Goal: Task Accomplishment & Management: Use online tool/utility

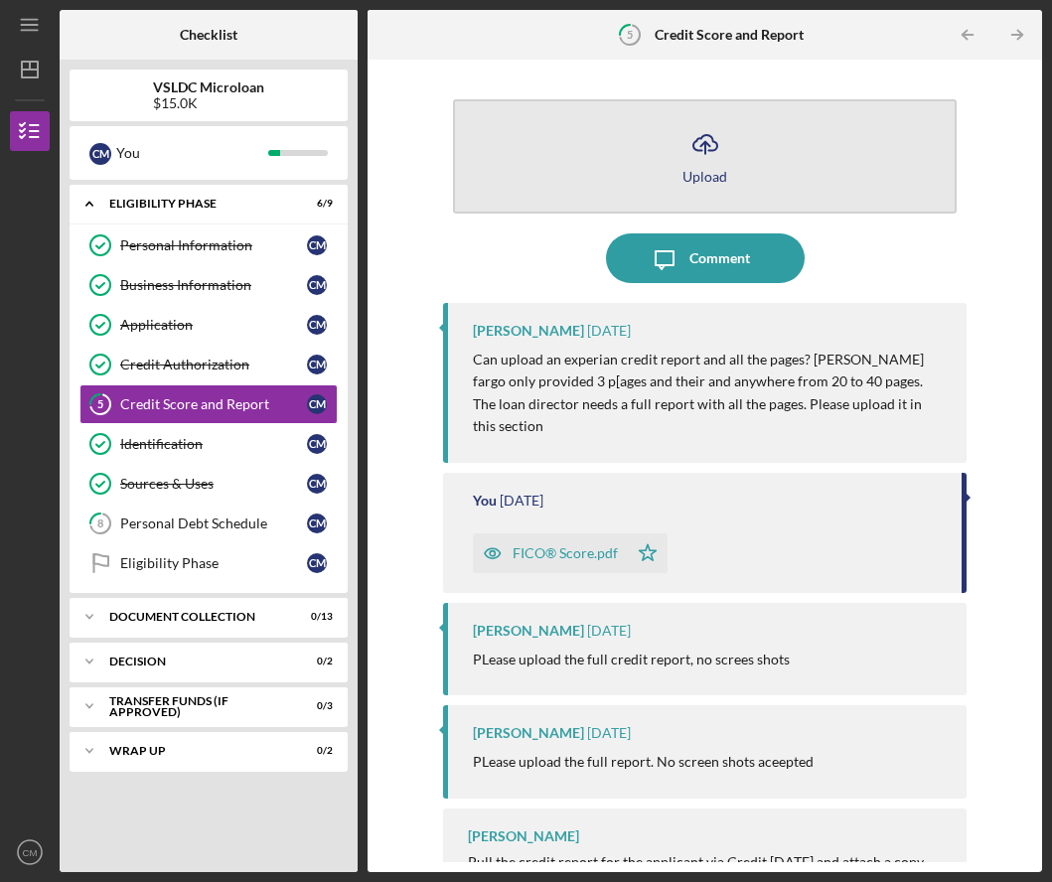
click at [686, 145] on icon "Icon/Upload" at bounding box center [705, 144] width 50 height 50
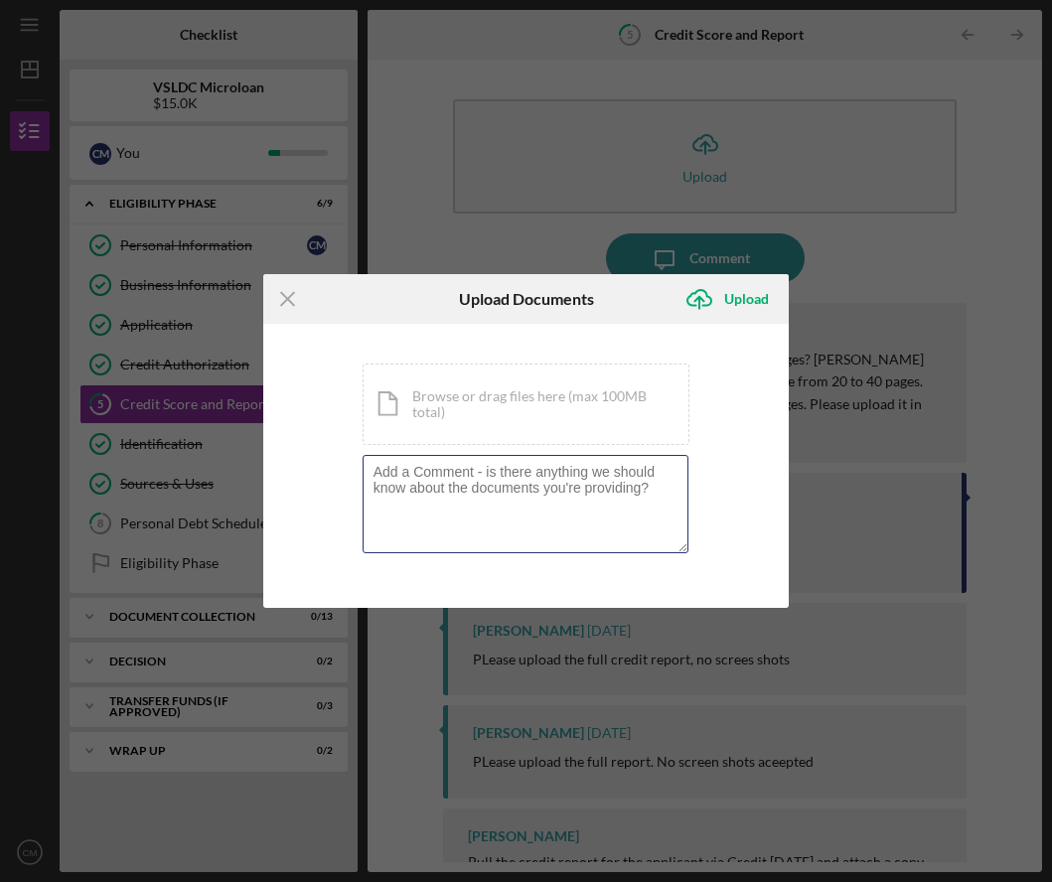
type textarea "/Users/saintdoront/Downloads/DM Exp 0910.25.pdf"
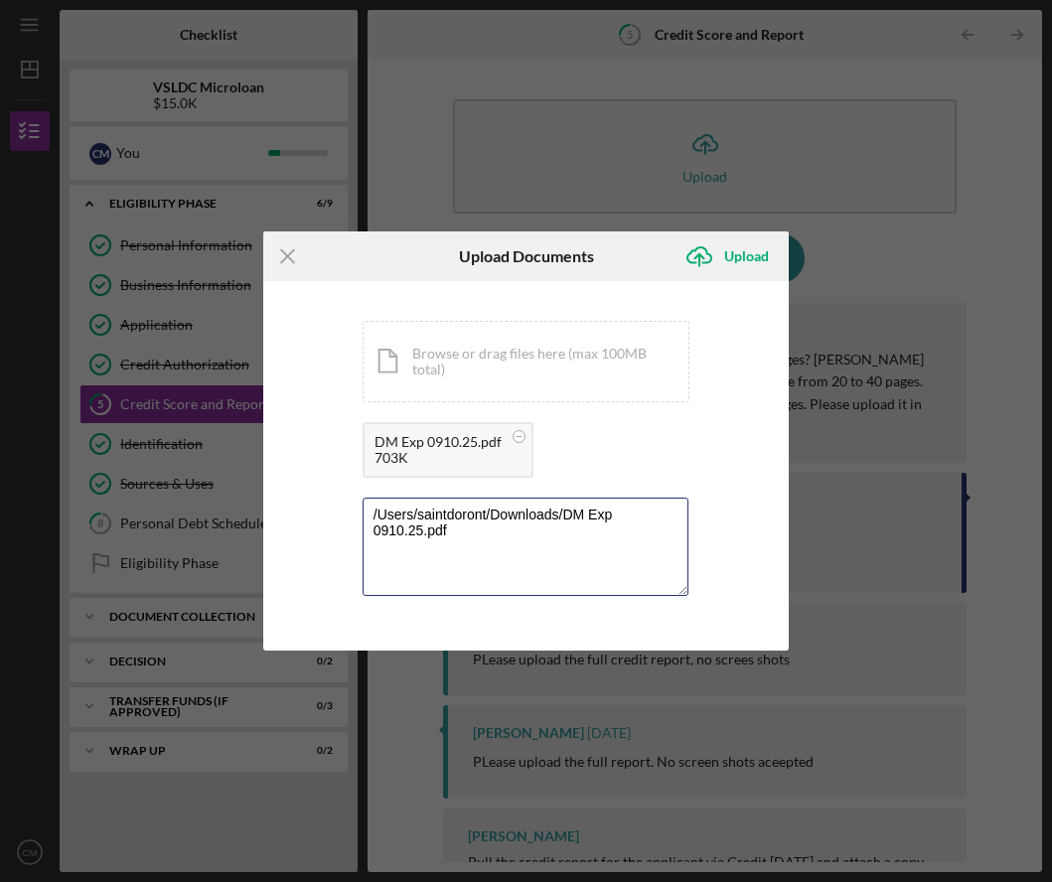
click at [472, 550] on textarea "/Users/saintdoront/Downloads/DM Exp 0910.25.pdf" at bounding box center [526, 546] width 327 height 97
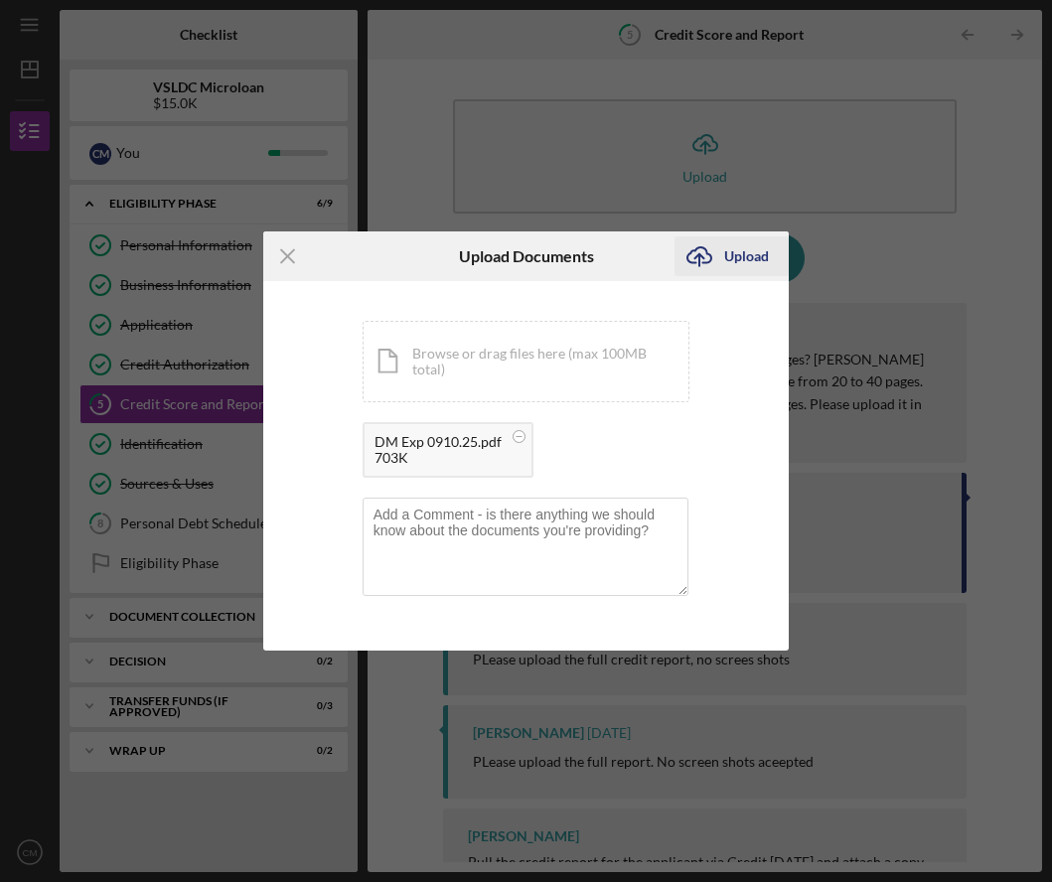
click at [733, 260] on div "Upload" at bounding box center [746, 256] width 45 height 40
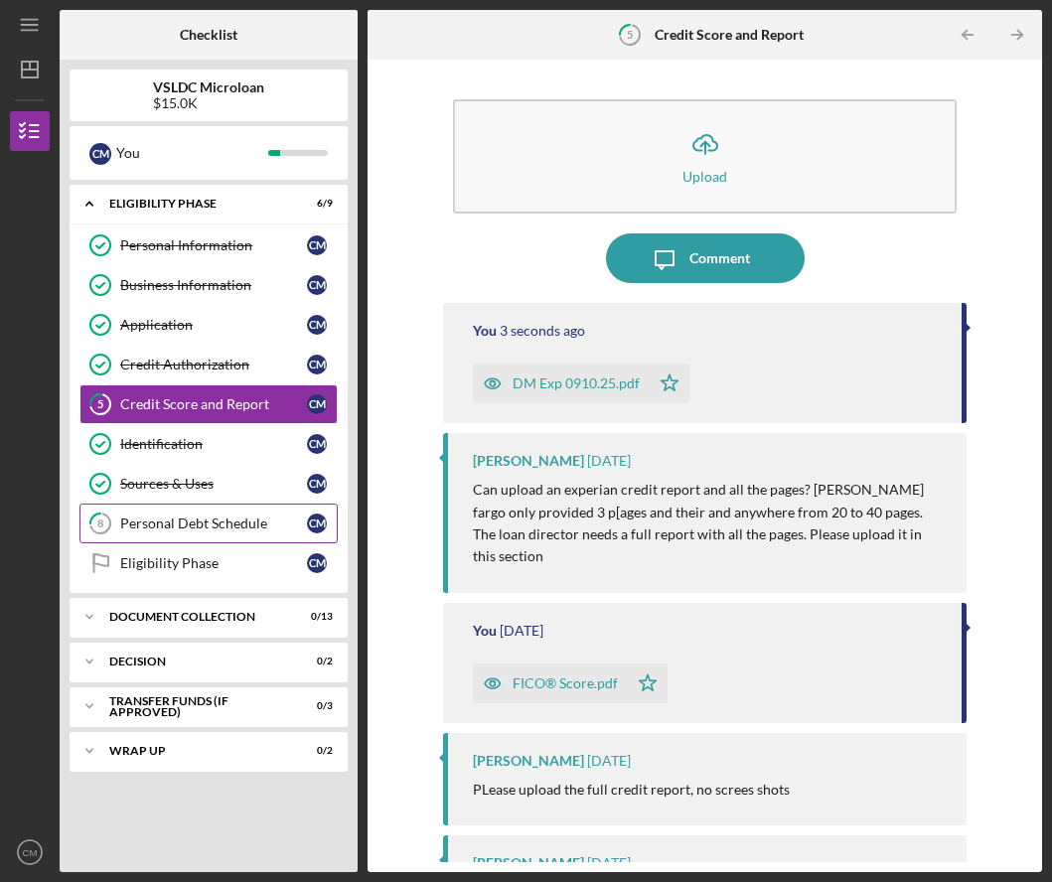
click at [229, 533] on link "8 Personal Debt Schedule C M" at bounding box center [208, 524] width 258 height 40
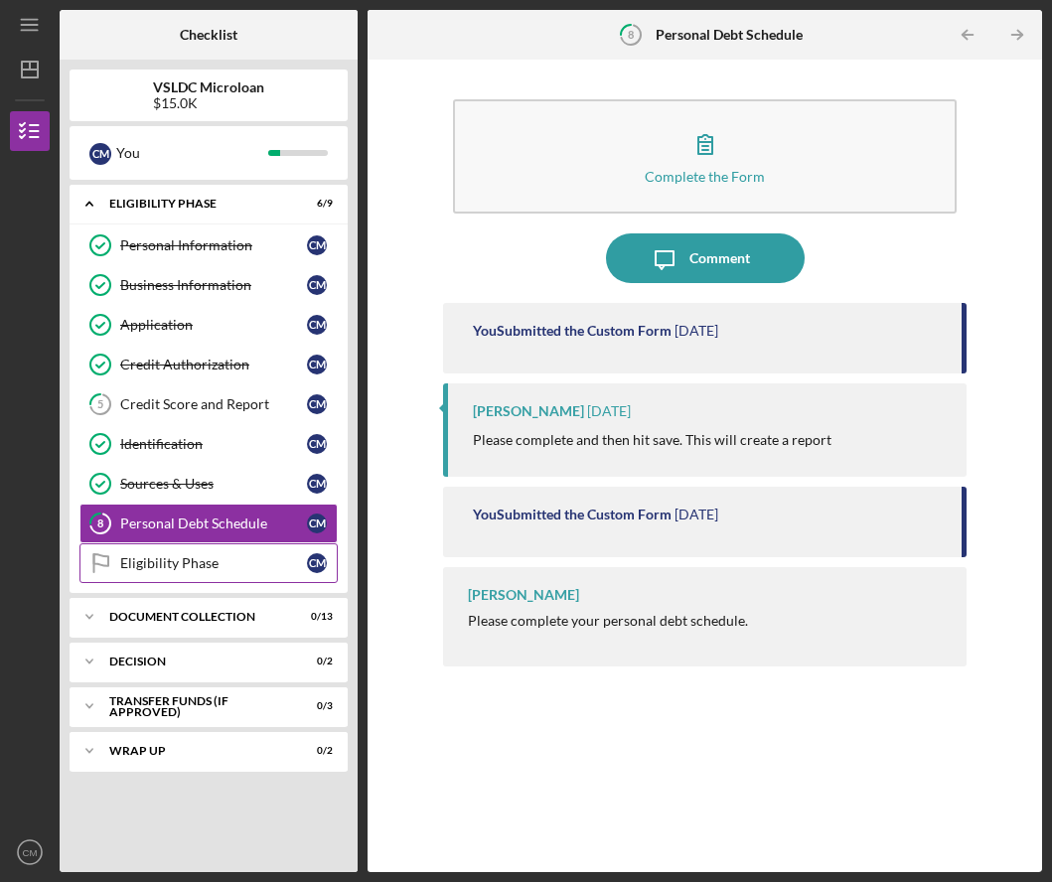
click at [215, 561] on div "Eligibility Phase" at bounding box center [213, 563] width 187 height 16
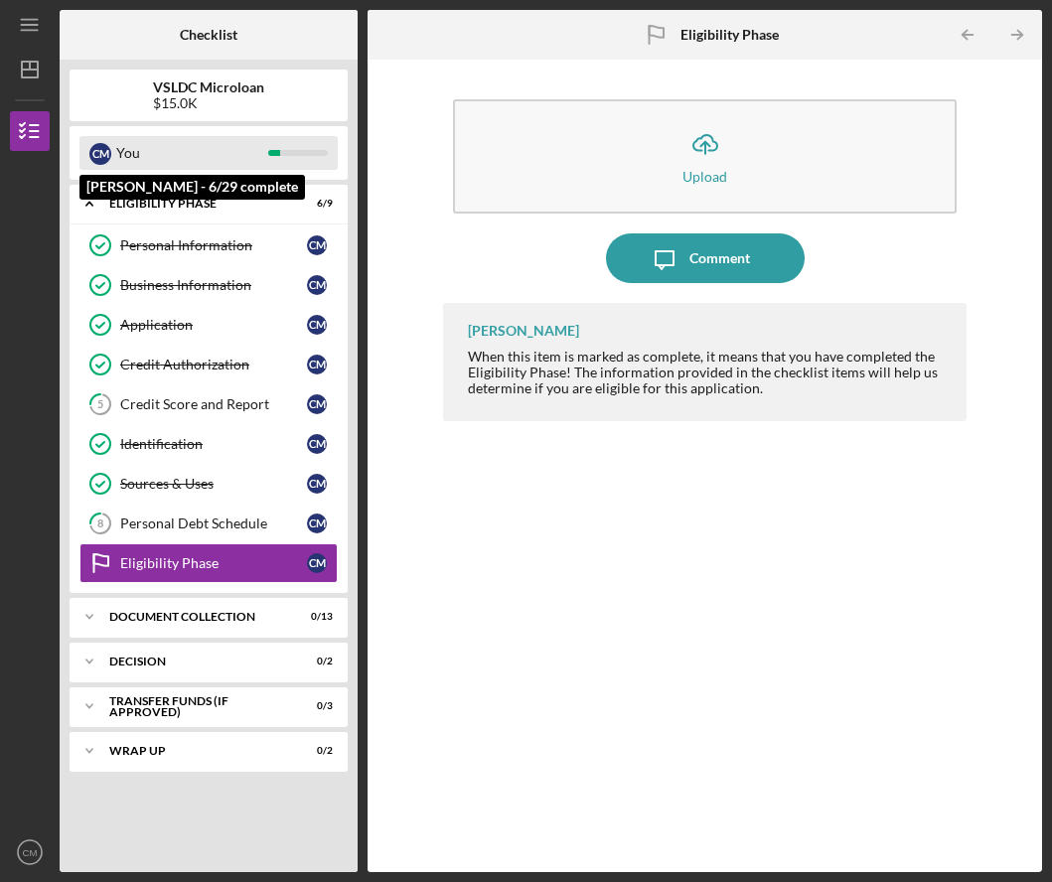
click at [266, 154] on div "You" at bounding box center [192, 153] width 152 height 34
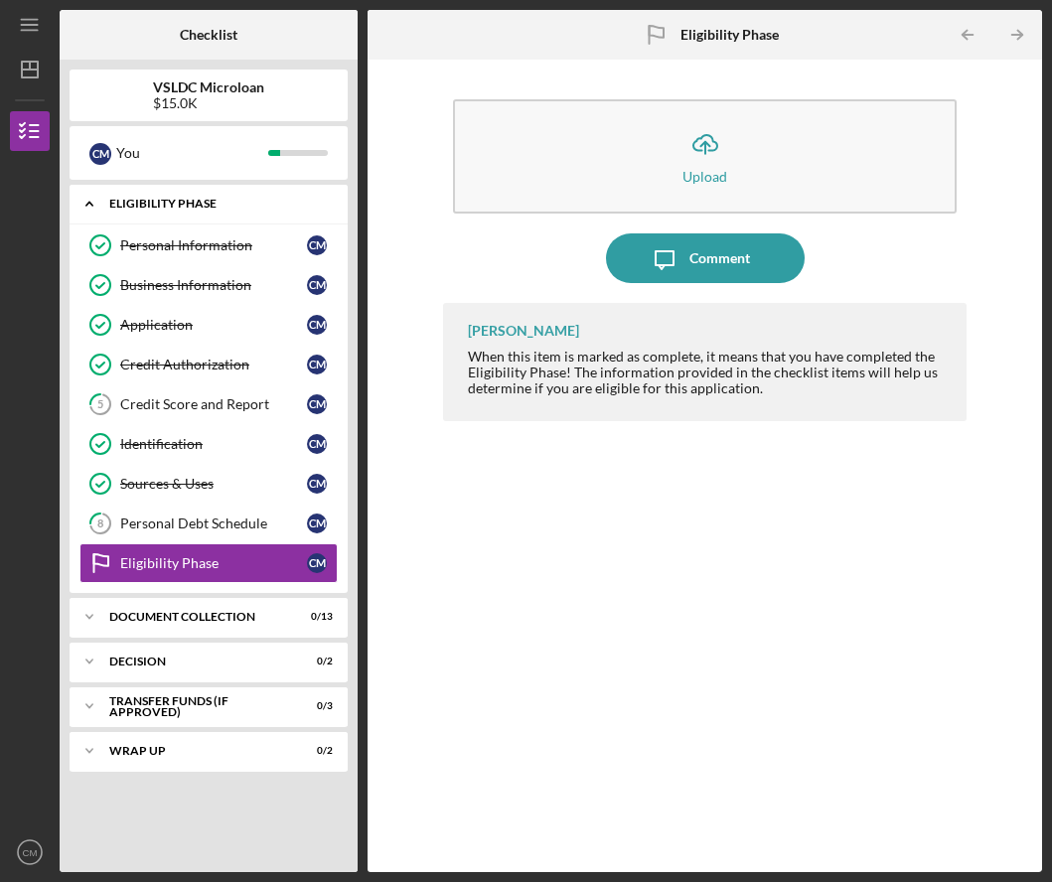
click at [90, 197] on icon "Icon/Expander" at bounding box center [90, 204] width 40 height 40
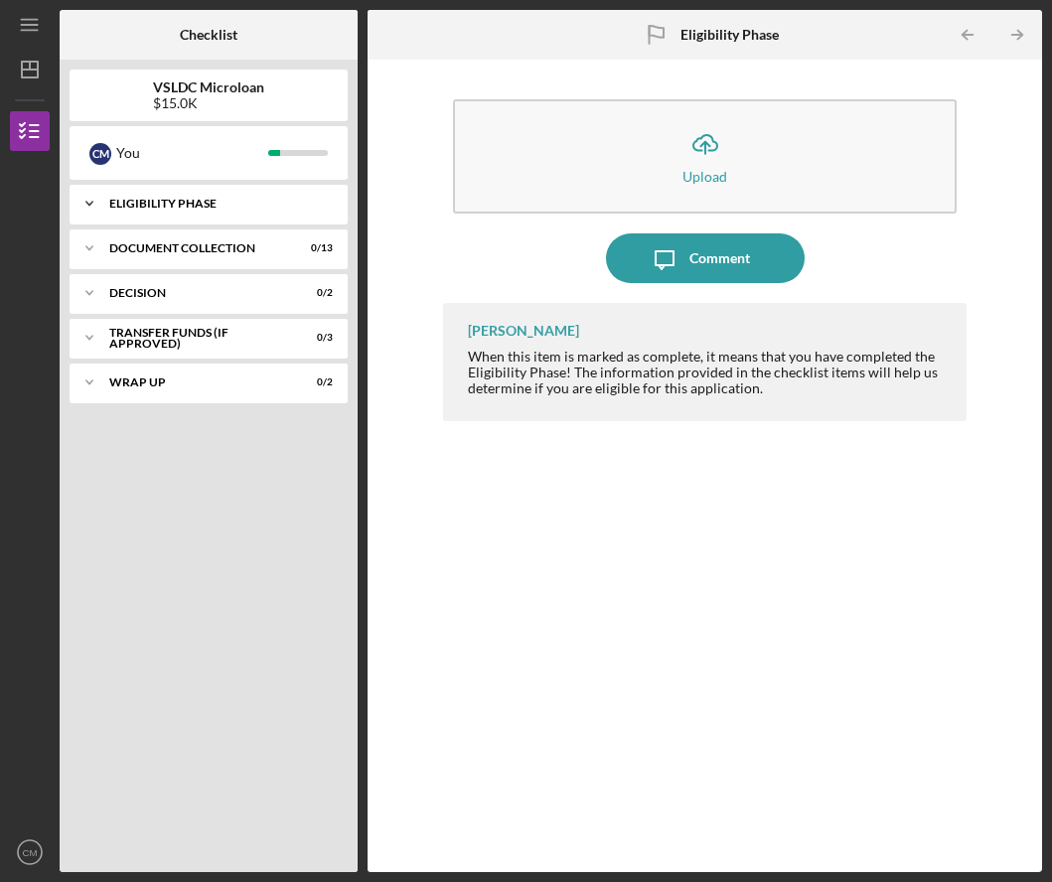
click at [90, 197] on icon "Icon/Expander" at bounding box center [90, 204] width 40 height 40
